Goal: Use online tool/utility: Use online tool/utility

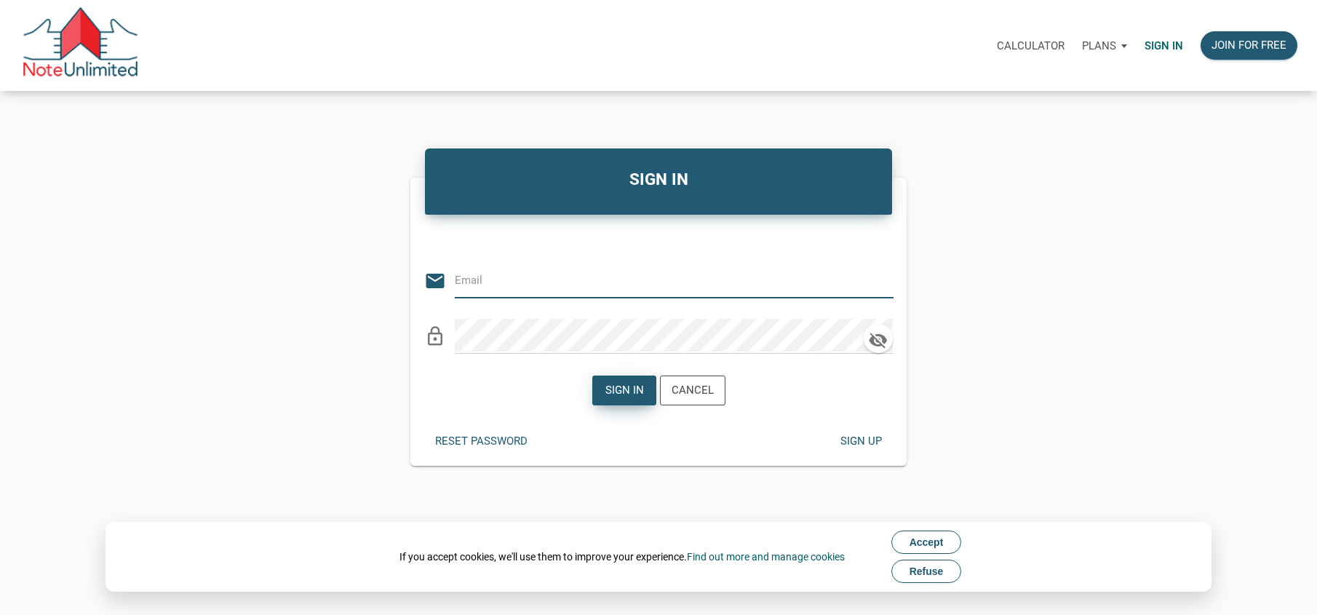
type input "[EMAIL_ADDRESS][DOMAIN_NAME]"
click at [618, 390] on div "Sign in" at bounding box center [624, 390] width 39 height 17
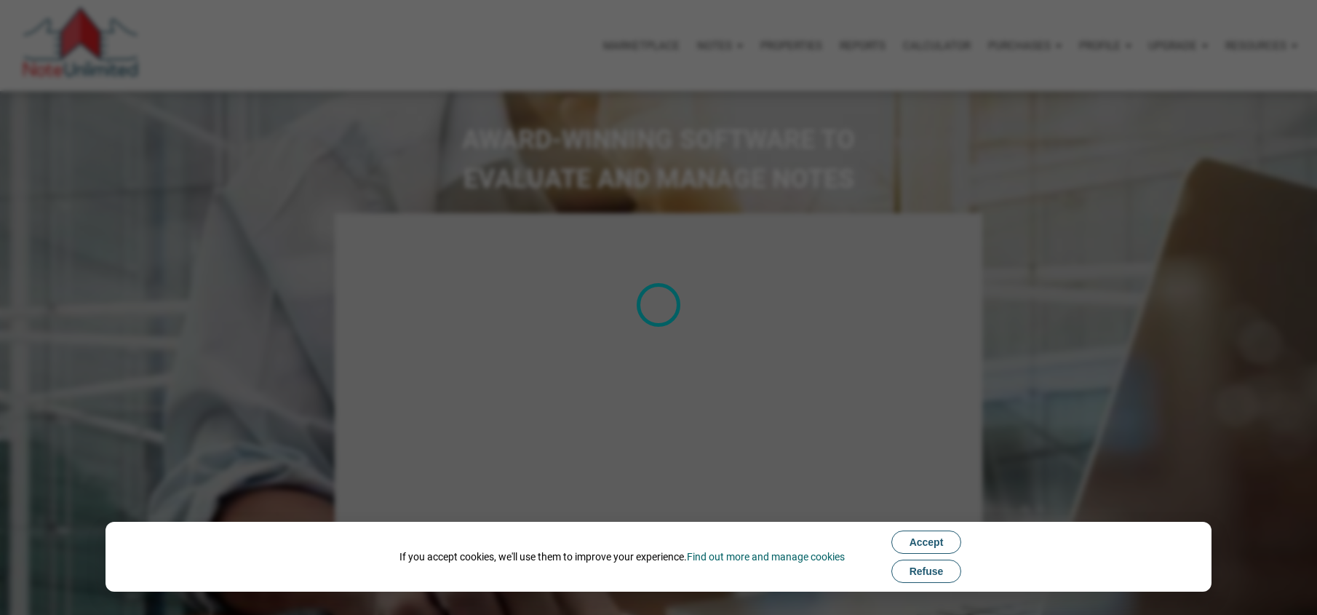
select select
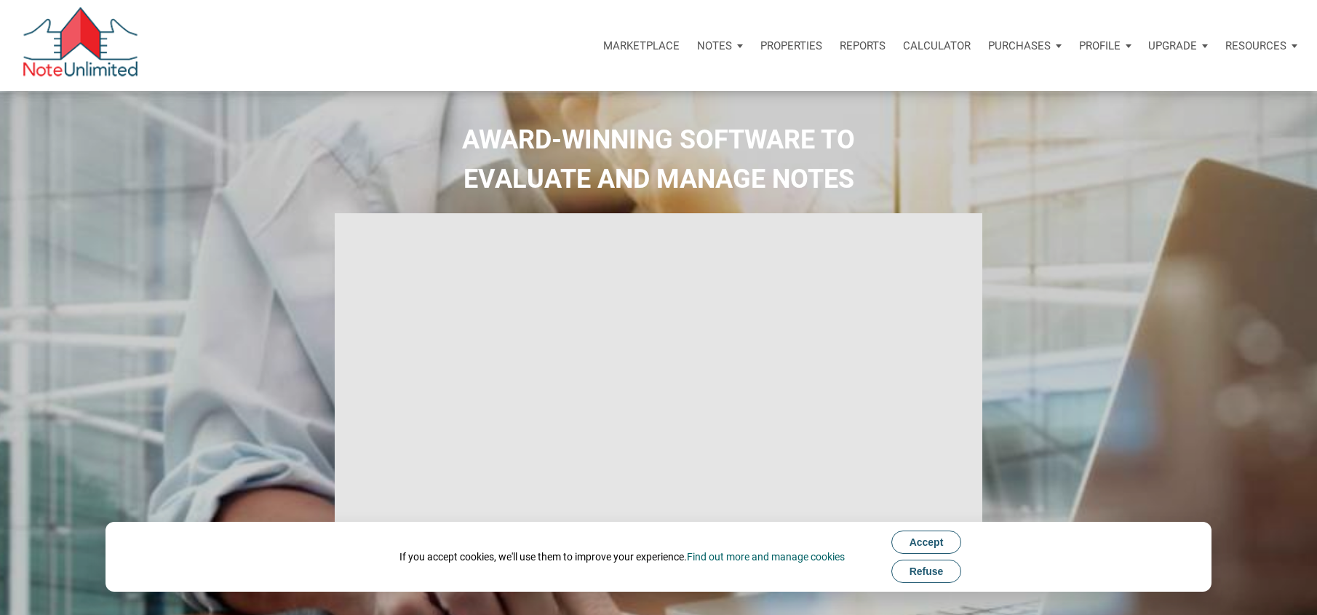
type input "Introduction to new features"
select select
click at [946, 42] on p "Calculator" at bounding box center [937, 45] width 68 height 13
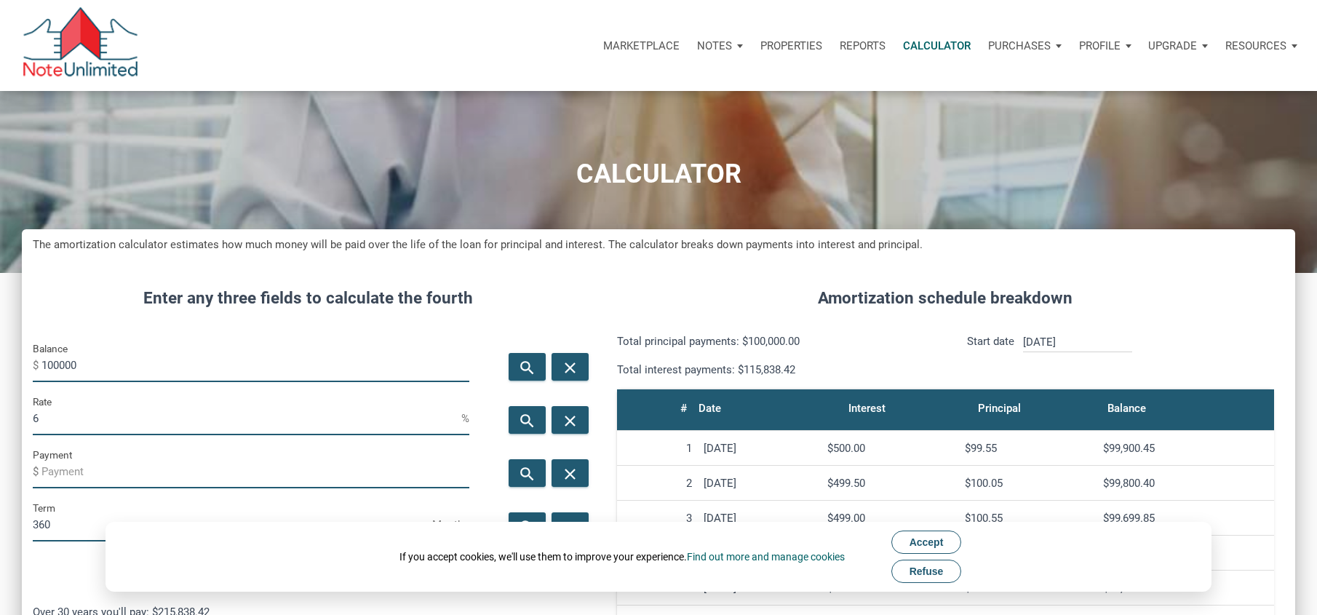
scroll to position [781, 1273]
drag, startPoint x: 89, startPoint y: 364, endPoint x: 9, endPoint y: 363, distance: 80.0
click at [12, 364] on div "CALCULATOR The amortization calculator estimates how much money will be paid ov…" at bounding box center [658, 550] width 1317 height 919
type input "350000"
click at [48, 413] on input "6" at bounding box center [247, 418] width 429 height 33
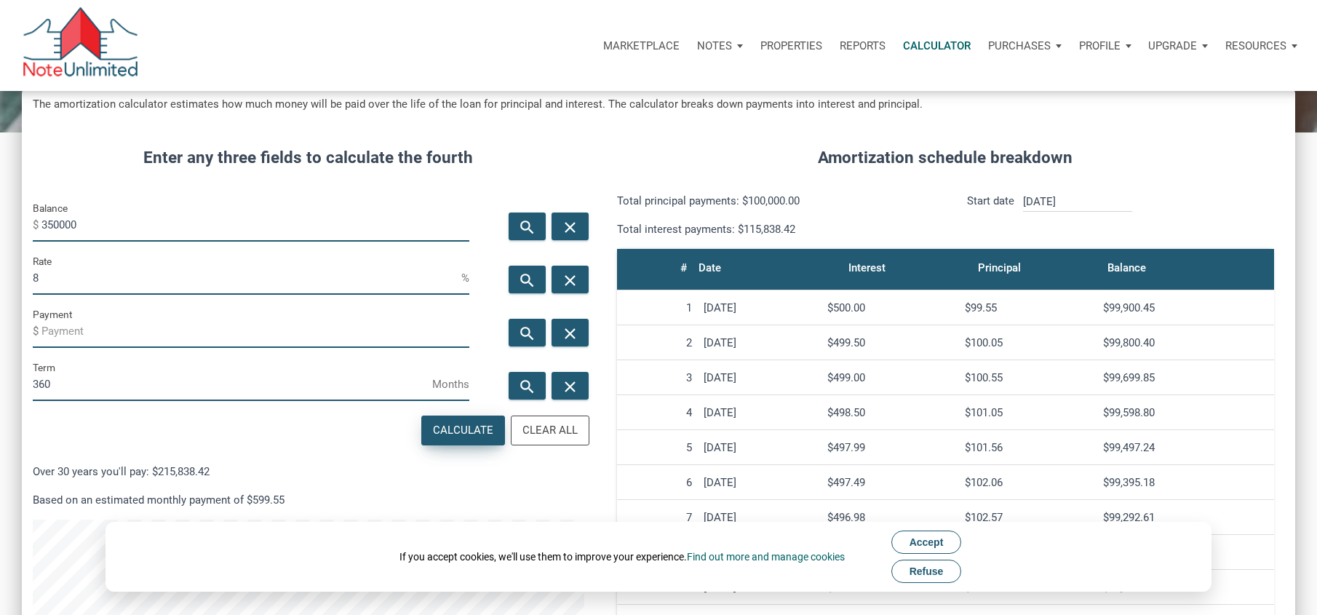
scroll to position [146, 0]
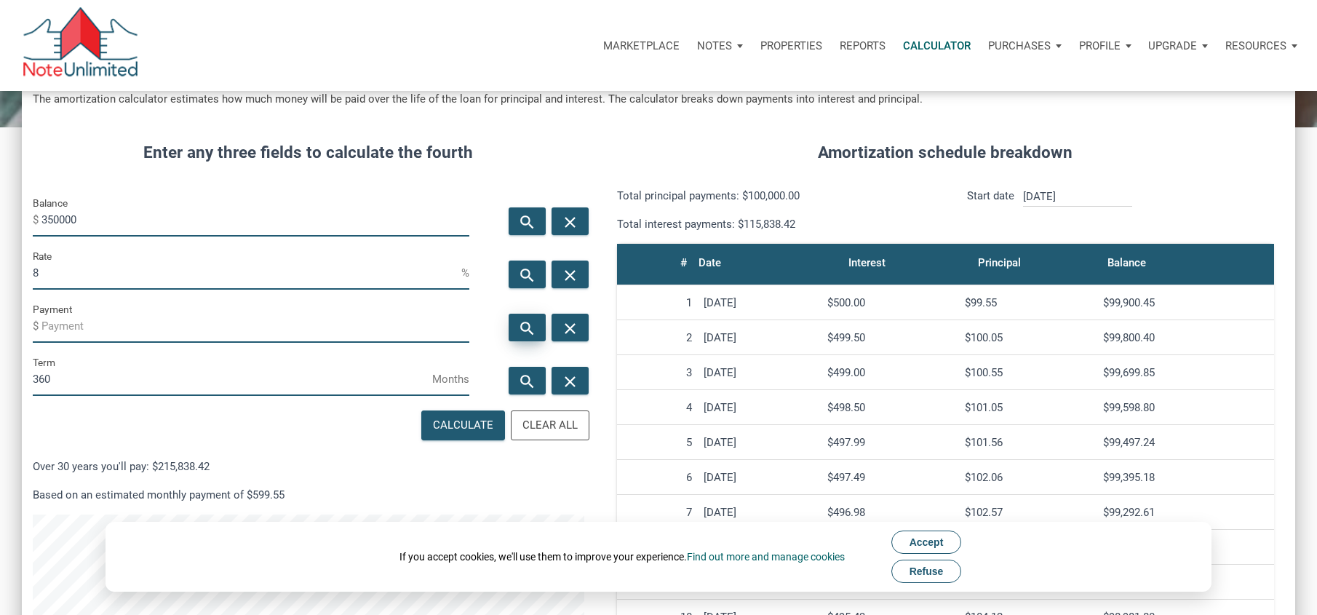
type input "8"
click at [527, 327] on icon "search" at bounding box center [527, 328] width 17 height 18
type input "-2568.18"
drag, startPoint x: 93, startPoint y: 220, endPoint x: 23, endPoint y: 217, distance: 70.7
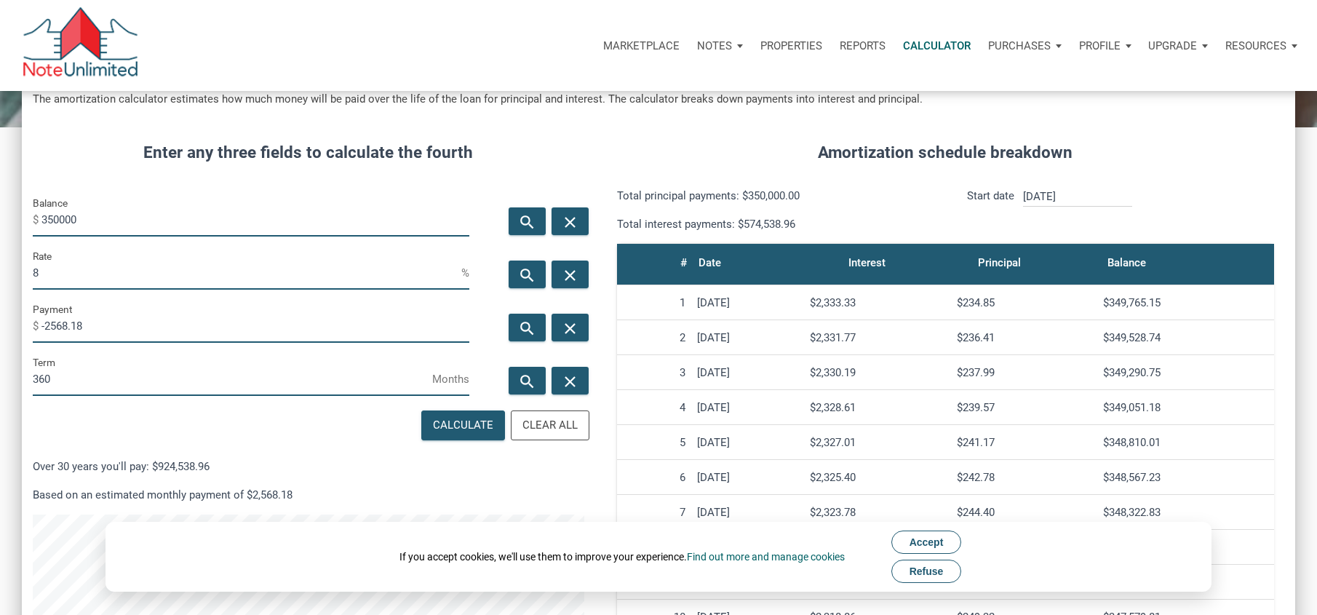
click at [23, 217] on div "Balance $ 350000" at bounding box center [251, 220] width 458 height 53
type input "260000"
drag, startPoint x: 51, startPoint y: 266, endPoint x: -1, endPoint y: 268, distance: 52.4
click at [0, 268] on html "Marketplace Notes Dashboard Transactions Properties Reports Calculator Purchase…" at bounding box center [658, 161] width 1317 height 615
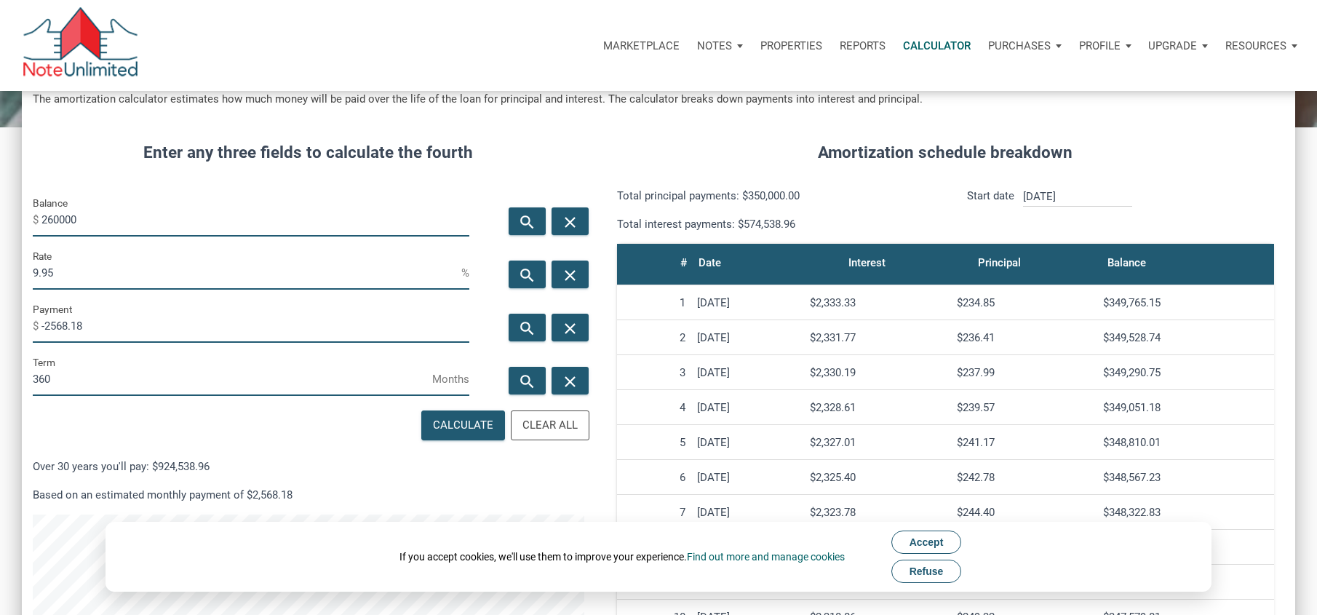
type input "9.95"
drag, startPoint x: 101, startPoint y: 322, endPoint x: -36, endPoint y: 326, distance: 136.8
click at [0, 326] on html "Marketplace Notes Dashboard Transactions Properties Reports Calculator Purchase…" at bounding box center [658, 161] width 1317 height 615
click at [527, 325] on icon "search" at bounding box center [527, 328] width 17 height 18
type input "-2272.09"
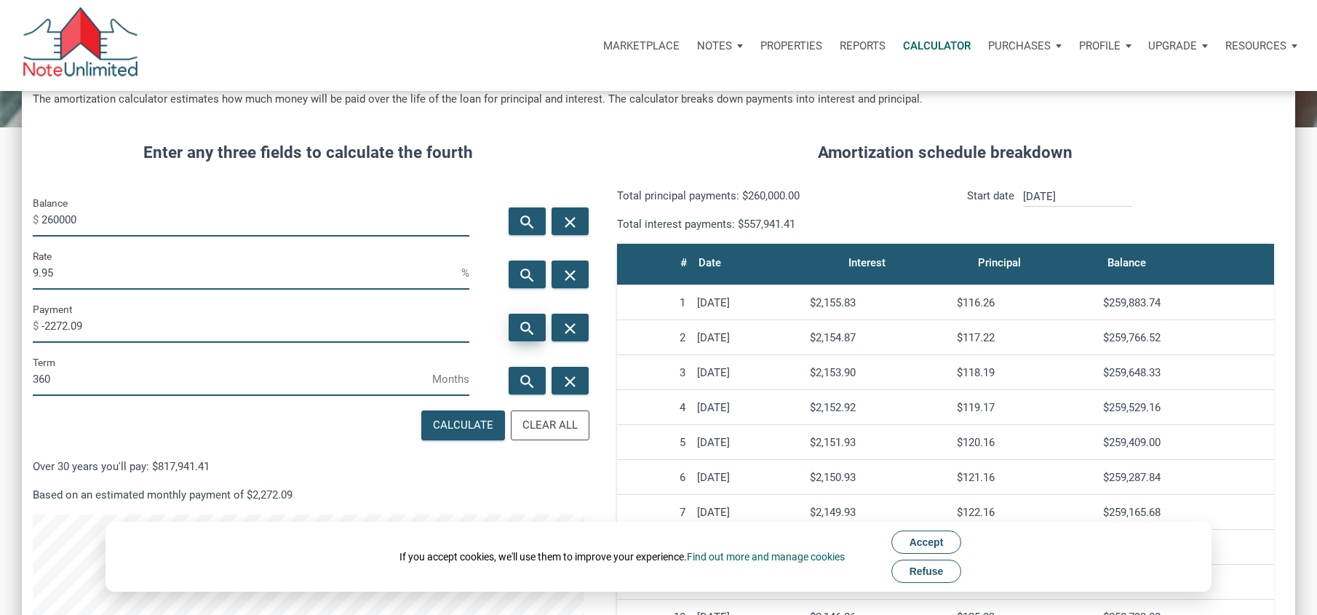
scroll to position [781, 1273]
click at [941, 570] on span "Refuse" at bounding box center [926, 571] width 34 height 12
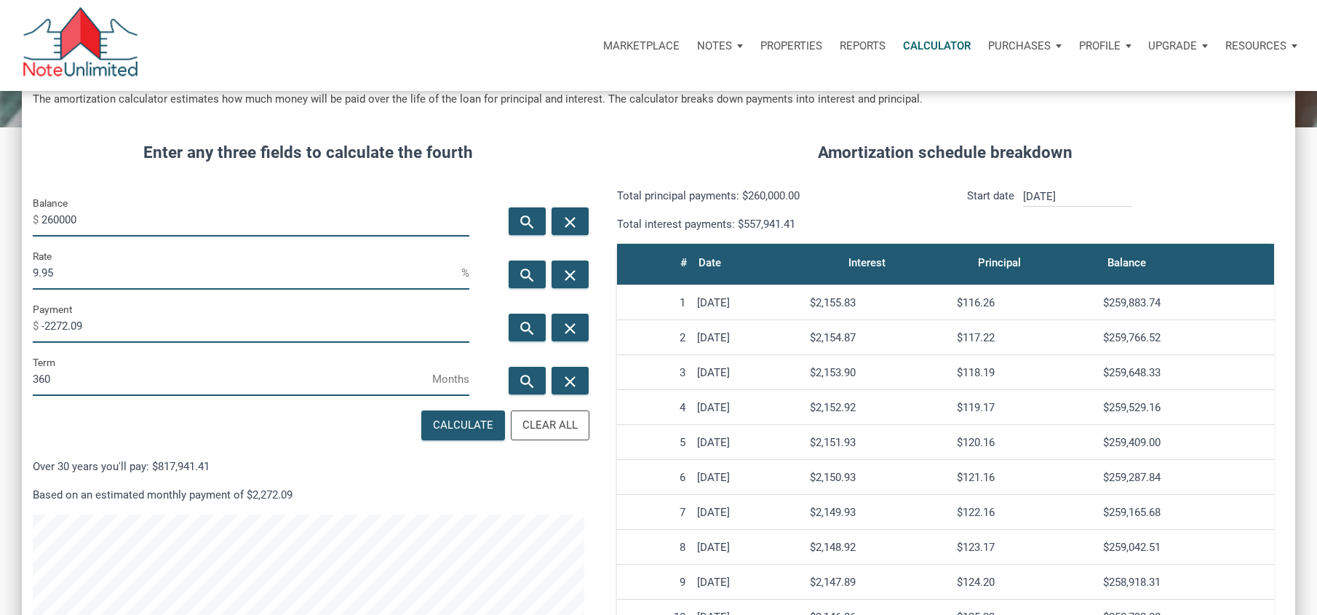
click at [600, 140] on div "Amortization schedule breakdown Total principal payments: $260,000.00 Total int…" at bounding box center [945, 492] width 701 height 746
